Goal: Information Seeking & Learning: Stay updated

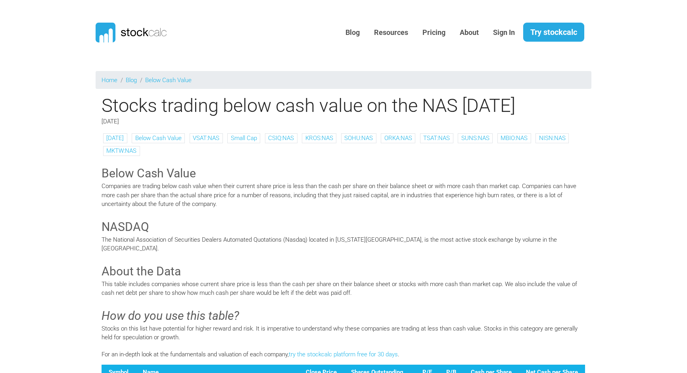
scroll to position [951, 0]
